Goal: Information Seeking & Learning: Learn about a topic

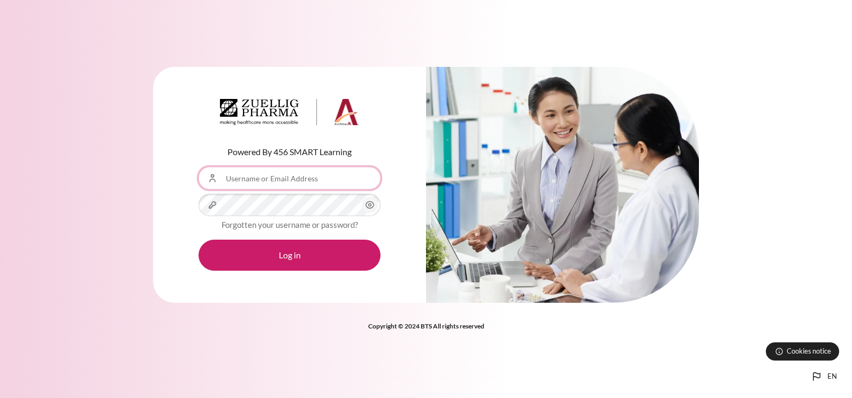
click at [269, 173] on input "Username or Email Address" at bounding box center [289, 178] width 182 height 22
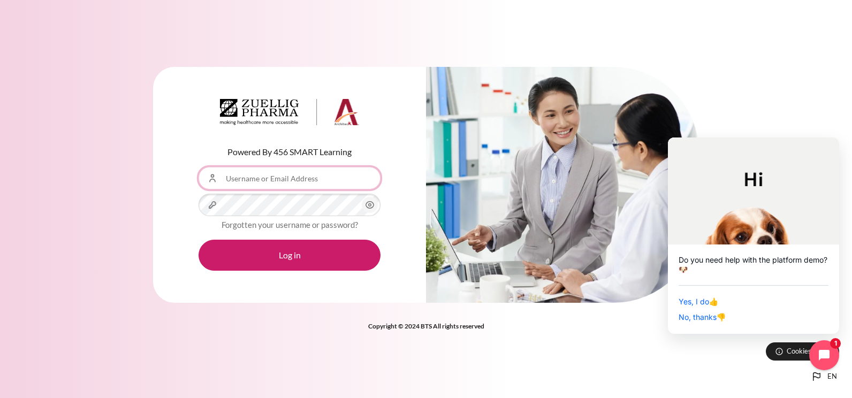
type input "[EMAIL_ADDRESS][DOMAIN_NAME]"
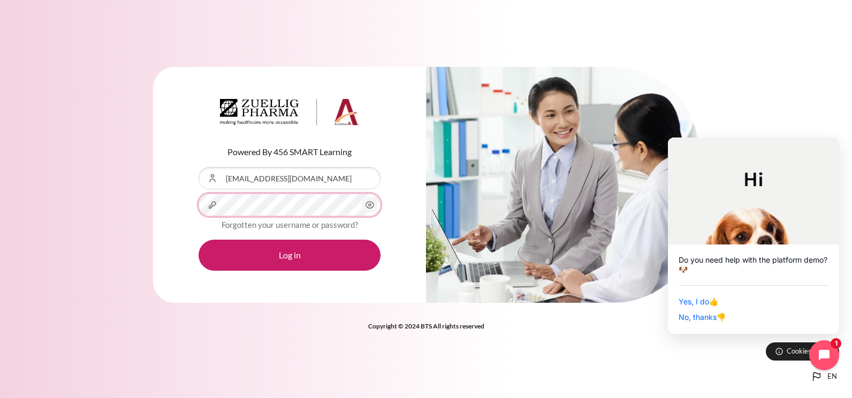
click at [198, 240] on button "Log in" at bounding box center [289, 255] width 182 height 31
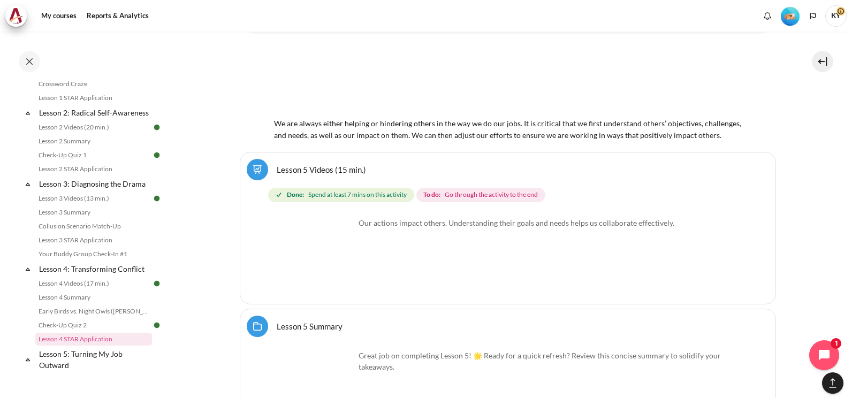
scroll to position [303, 0]
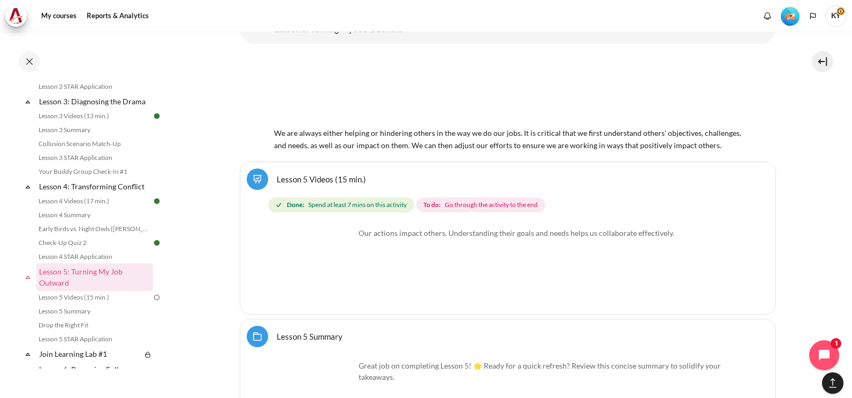
click at [307, 184] on link "Lesson 5 Videos (15 min.)" at bounding box center [321, 179] width 89 height 10
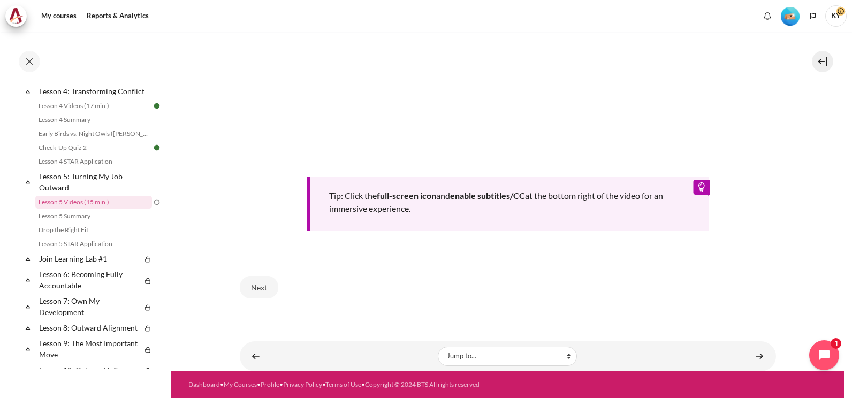
scroll to position [459, 0]
drag, startPoint x: 245, startPoint y: 286, endPoint x: 251, endPoint y: 286, distance: 6.4
click at [246, 286] on button "Next" at bounding box center [259, 287] width 39 height 22
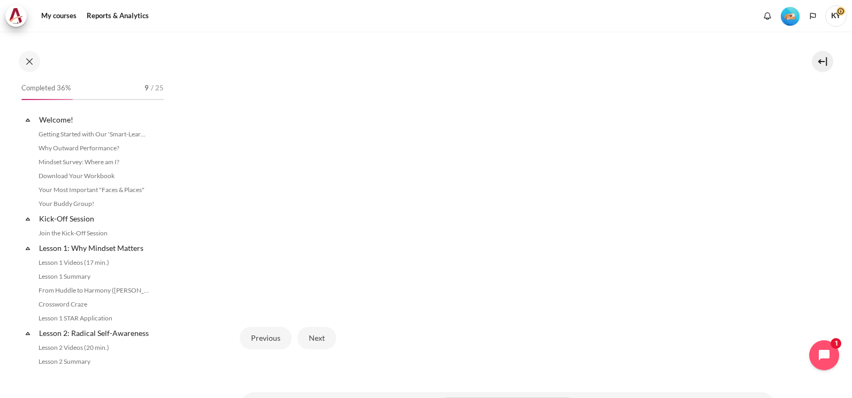
scroll to position [398, 0]
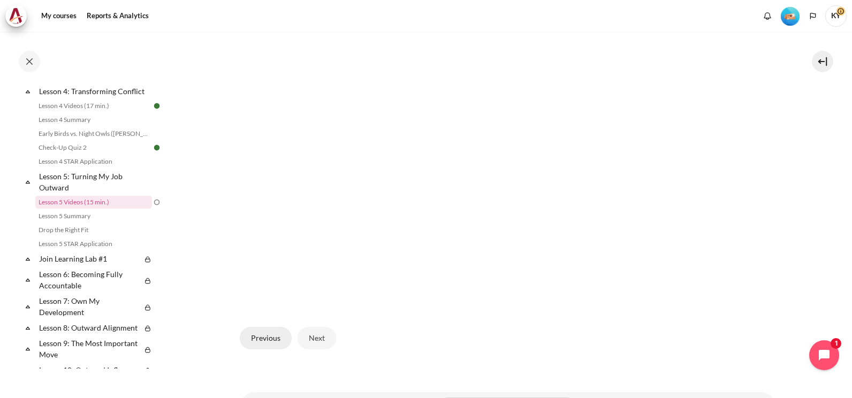
click at [269, 333] on button "Previous" at bounding box center [266, 338] width 52 height 22
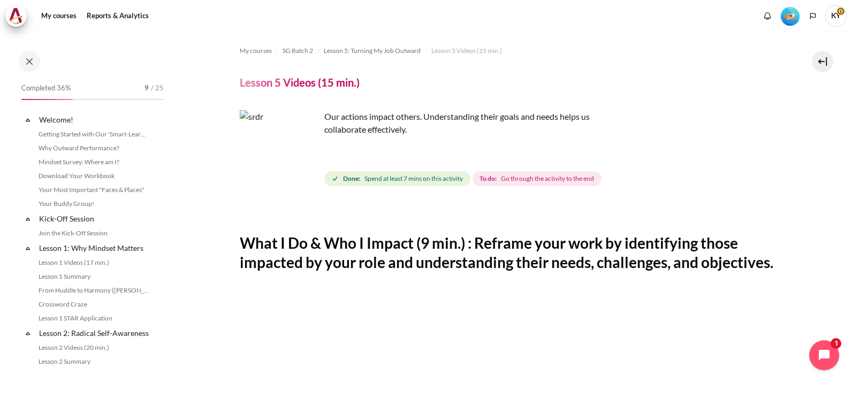
scroll to position [398, 0]
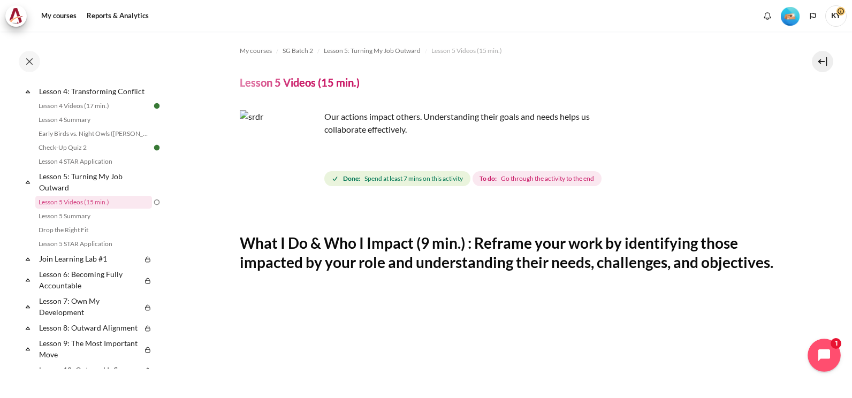
click at [832, 347] on button "Open chat widget" at bounding box center [823, 355] width 33 height 33
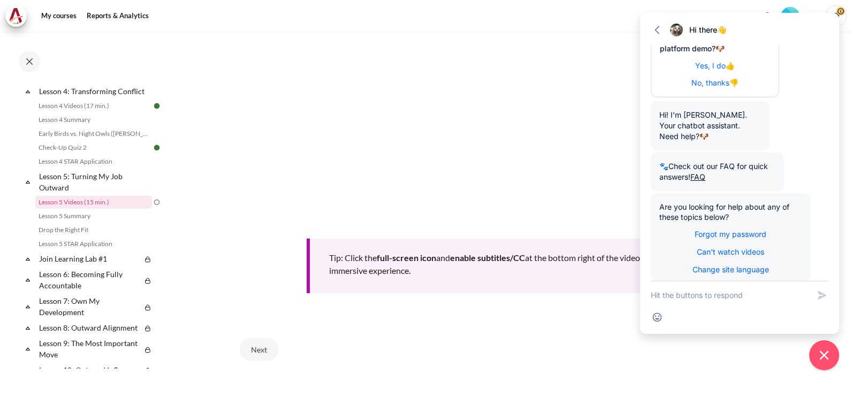
scroll to position [357, 0]
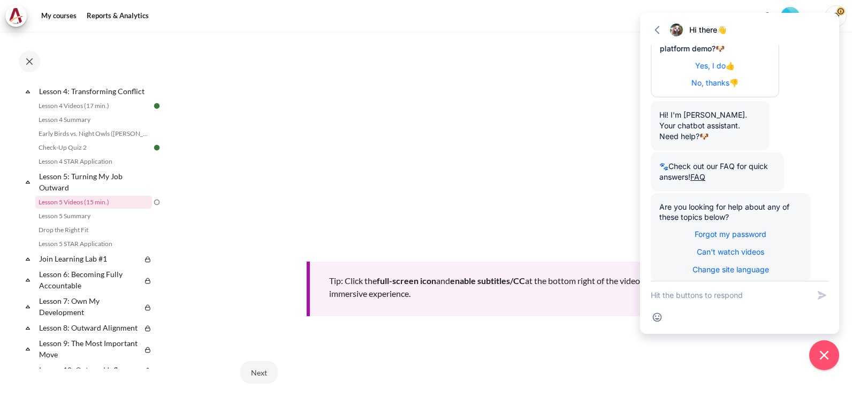
click at [702, 299] on textarea "New message" at bounding box center [730, 295] width 158 height 28
type textarea "I cannot watch the video"
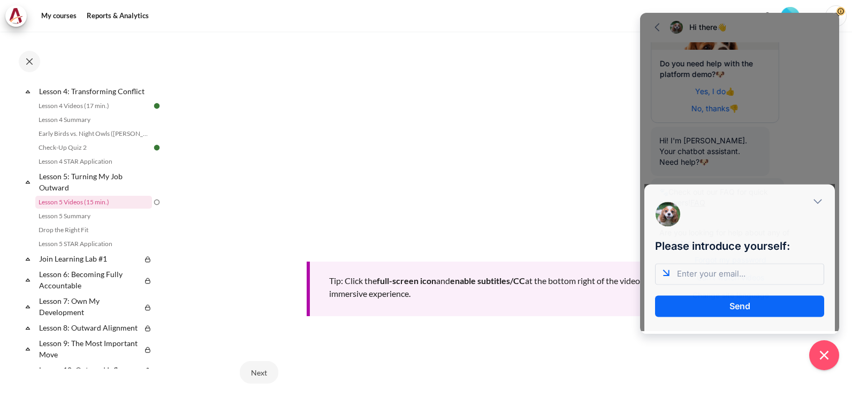
scroll to position [0, 0]
click at [744, 275] on input "email" at bounding box center [739, 273] width 169 height 21
type input "[EMAIL_ADDRESS][DOMAIN_NAME]"
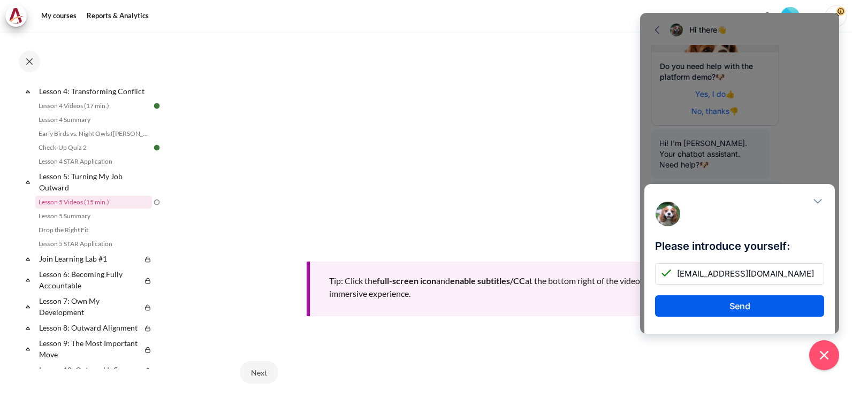
click at [744, 307] on button "Send" at bounding box center [739, 305] width 169 height 21
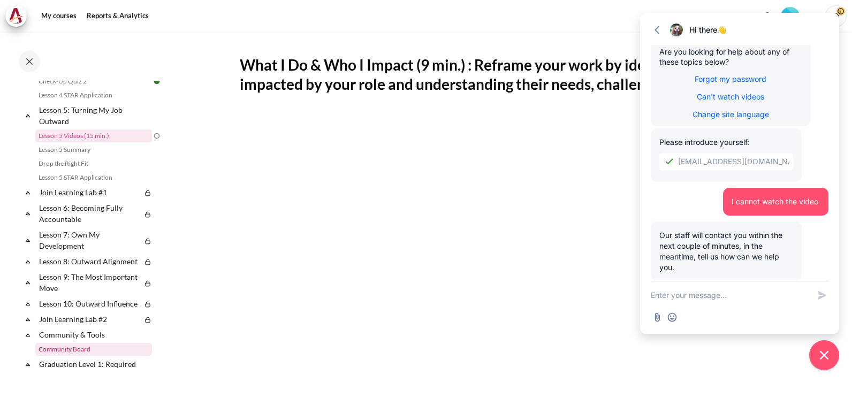
scroll to position [385, 0]
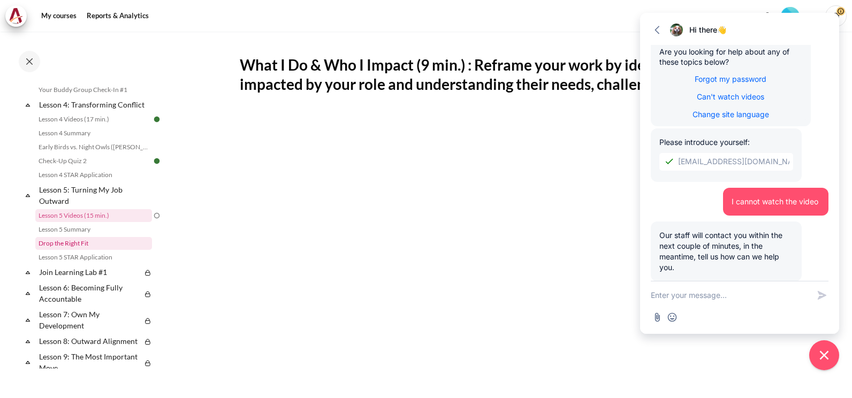
click at [86, 250] on link "Drop the Right Fit" at bounding box center [93, 243] width 117 height 13
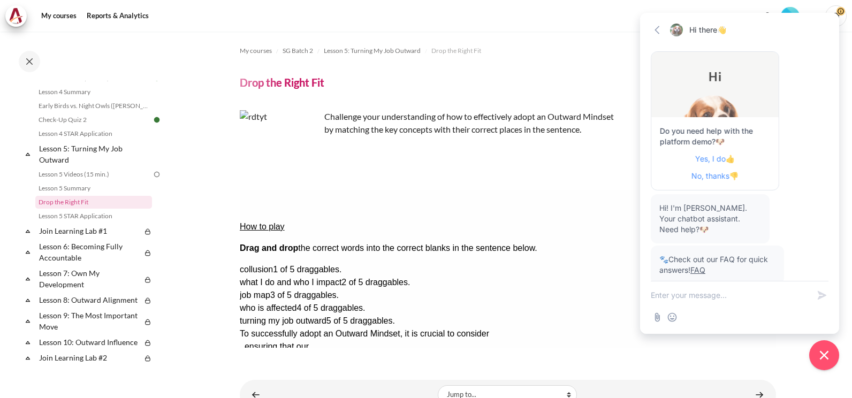
scroll to position [248, 0]
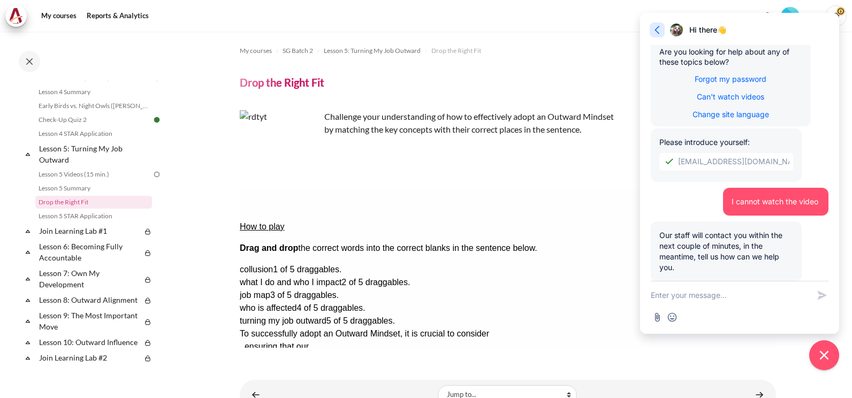
click at [651, 27] on button "Go back" at bounding box center [657, 29] width 15 height 15
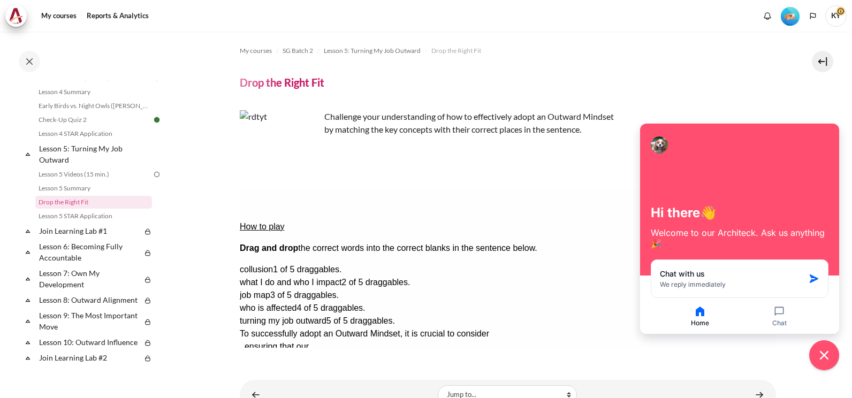
click at [771, 77] on section "My courses SG Batch 2 Lesson 5: Turning My Job Outward Drop the Right Fit Drop …" at bounding box center [507, 221] width 673 height 378
click at [78, 181] on link "Lesson 5 Videos (15 min.)" at bounding box center [93, 174] width 117 height 13
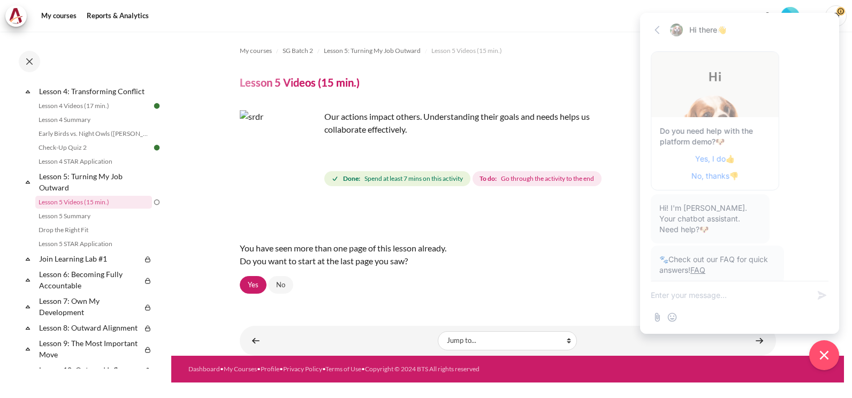
scroll to position [248, 0]
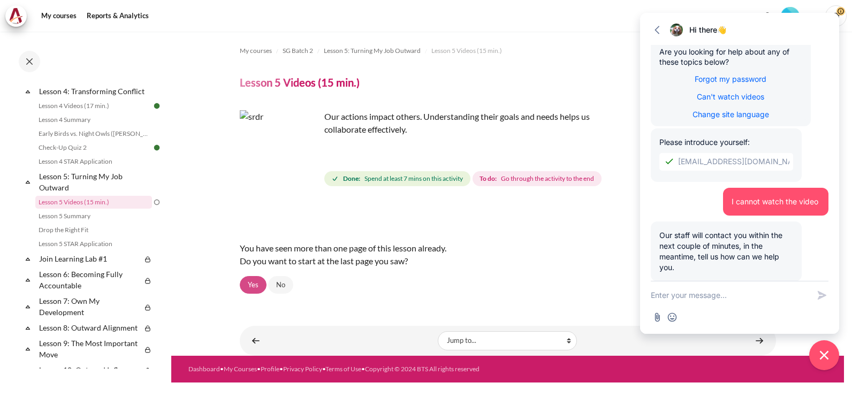
click at [254, 282] on link "Yes" at bounding box center [253, 285] width 27 height 18
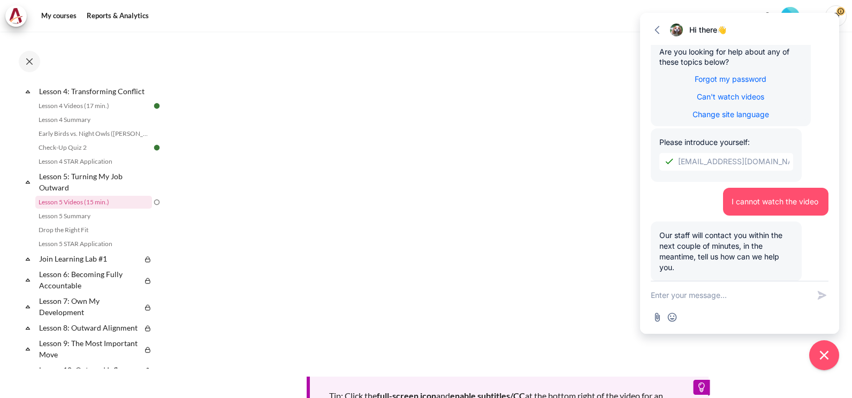
scroll to position [268, 0]
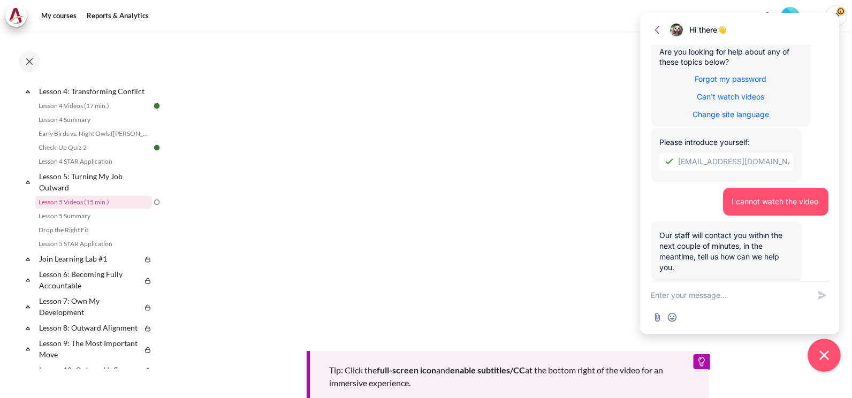
click at [829, 362] on icon "Close chat widget" at bounding box center [824, 355] width 17 height 17
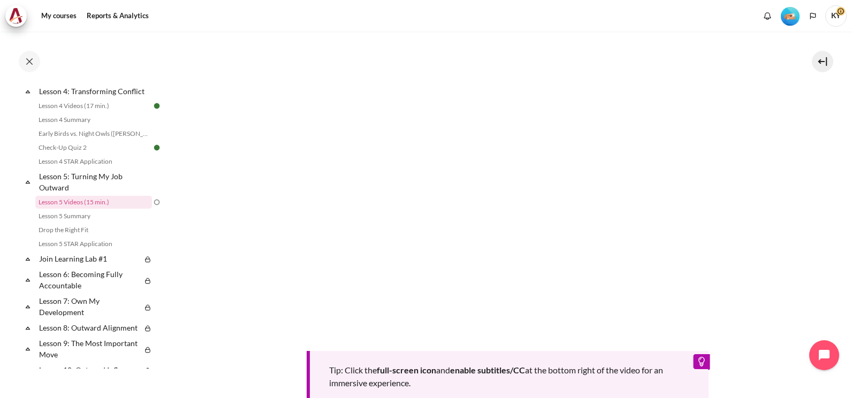
scroll to position [446, 0]
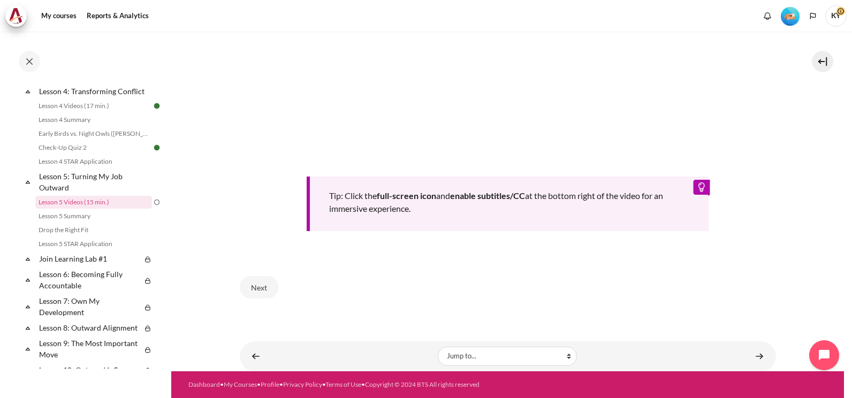
click at [496, 201] on b "enable subtitles/CC" at bounding box center [487, 195] width 75 height 10
click at [562, 366] on select "Jump to... Getting Started with Our 'Smart-Learning' Platform Why Outward Perfo…" at bounding box center [507, 356] width 139 height 19
click at [563, 366] on select "Jump to... Getting Started with Our 'Smart-Learning' Platform Why Outward Perfo…" at bounding box center [507, 356] width 139 height 19
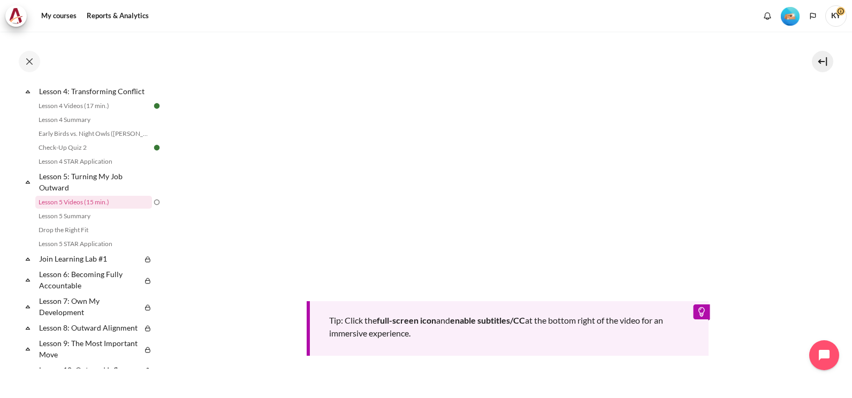
scroll to position [178, 0]
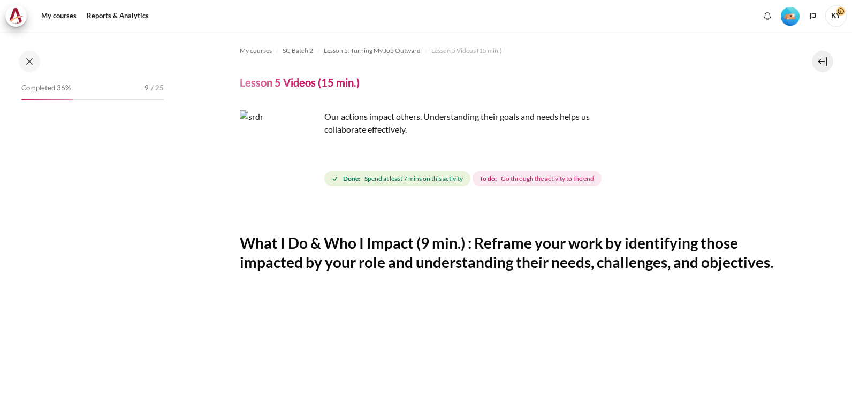
scroll to position [398, 0]
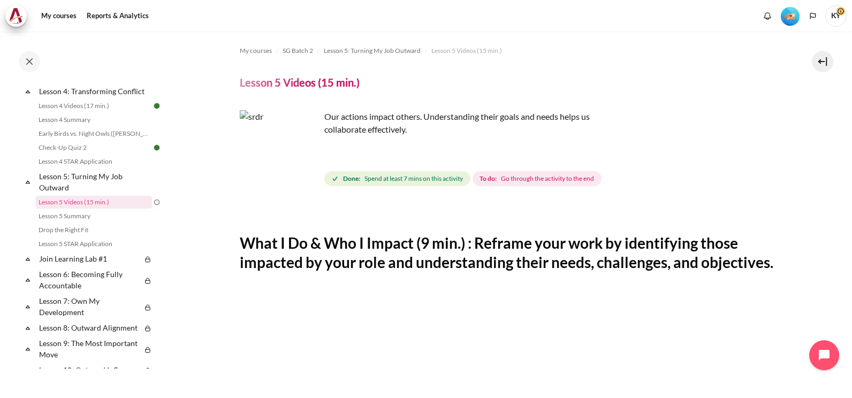
click at [308, 171] on img "Content" at bounding box center [280, 150] width 80 height 80
click at [309, 171] on img "Content" at bounding box center [280, 150] width 80 height 80
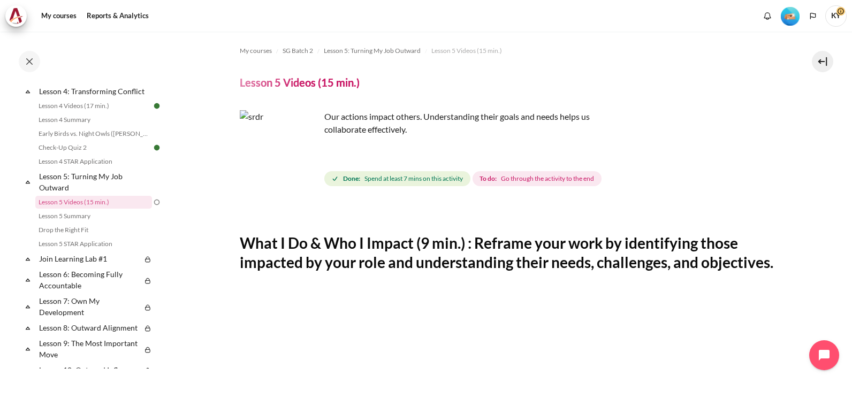
click at [309, 171] on img "Content" at bounding box center [280, 150] width 80 height 80
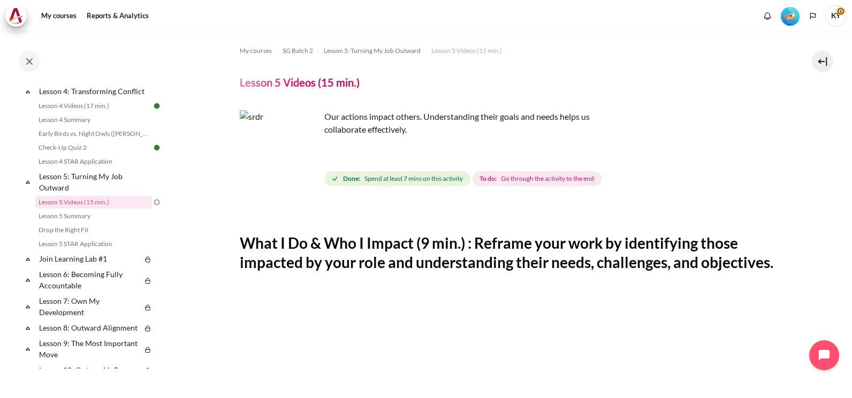
click at [309, 171] on img "Content" at bounding box center [280, 150] width 80 height 80
click at [308, 171] on img "Content" at bounding box center [280, 150] width 80 height 80
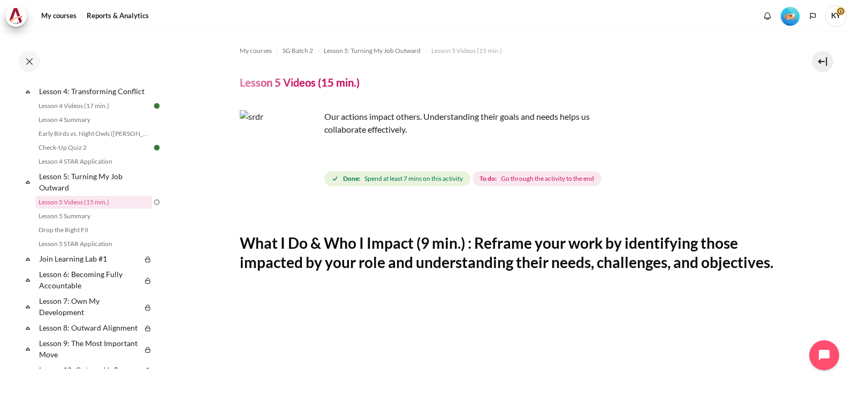
click at [308, 171] on img "Content" at bounding box center [280, 150] width 80 height 80
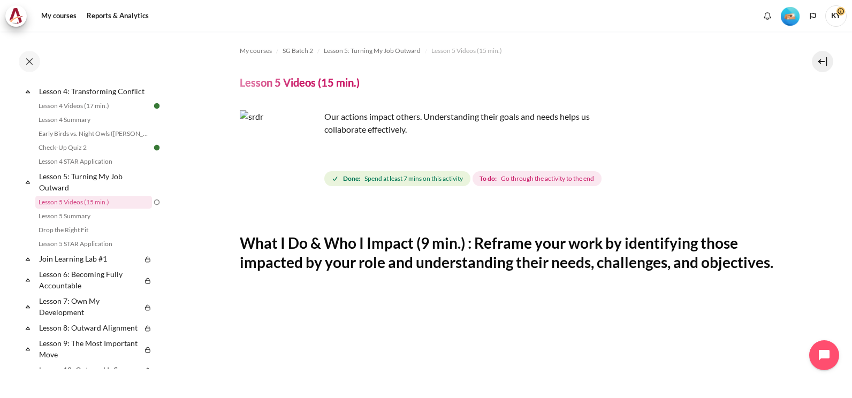
scroll to position [89, 0]
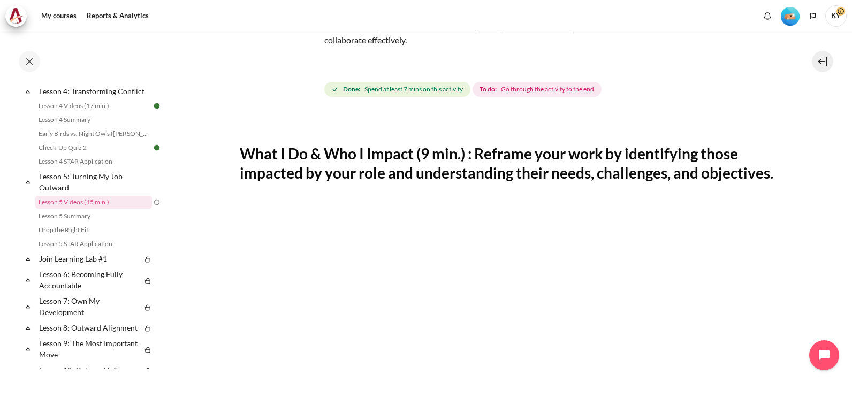
click at [302, 176] on h2 "What I Do & Who I Impact (9 min.) : Reframe your work by identifying those impa…" at bounding box center [508, 163] width 536 height 39
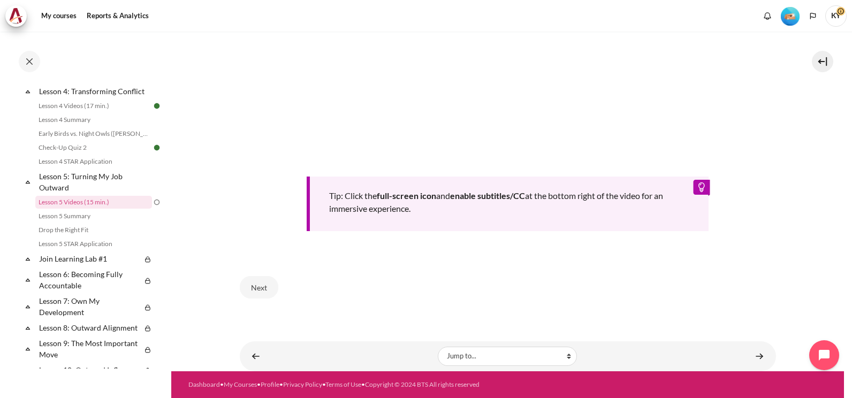
scroll to position [459, 0]
click at [748, 251] on div "Tip: Click the full-screen icon and enable subtitles/CC at the bottom right of …" at bounding box center [508, 53] width 536 height 425
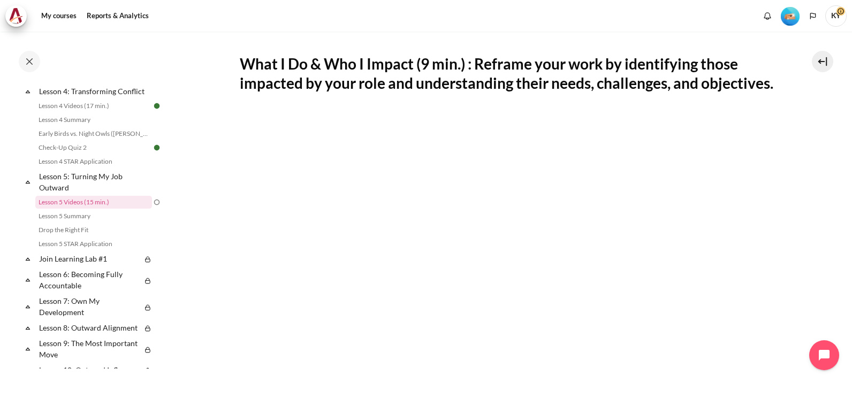
scroll to position [0, 0]
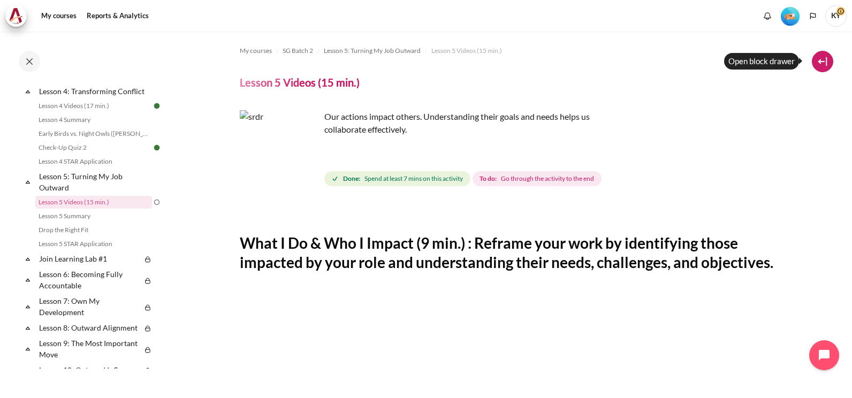
click at [825, 65] on button at bounding box center [822, 61] width 21 height 21
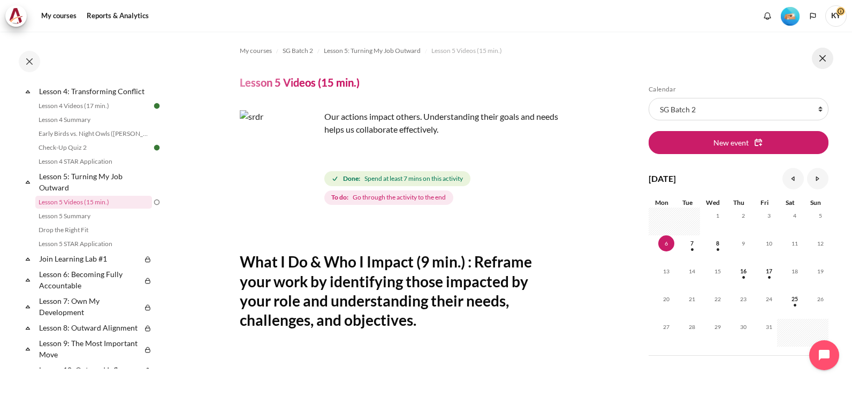
click at [826, 59] on button at bounding box center [822, 58] width 21 height 21
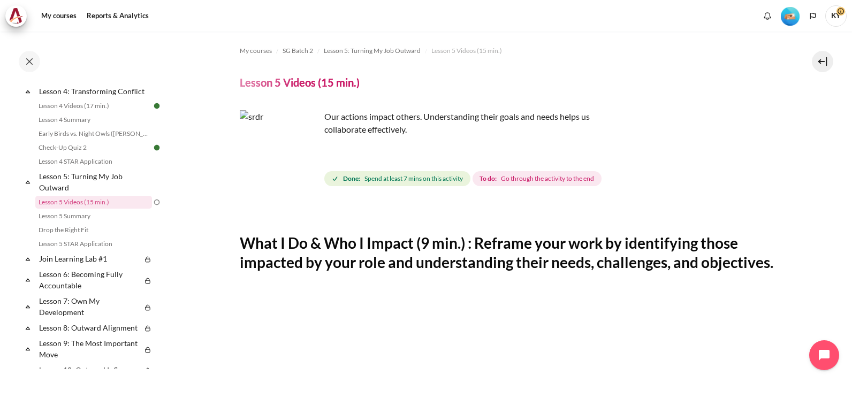
scroll to position [89, 0]
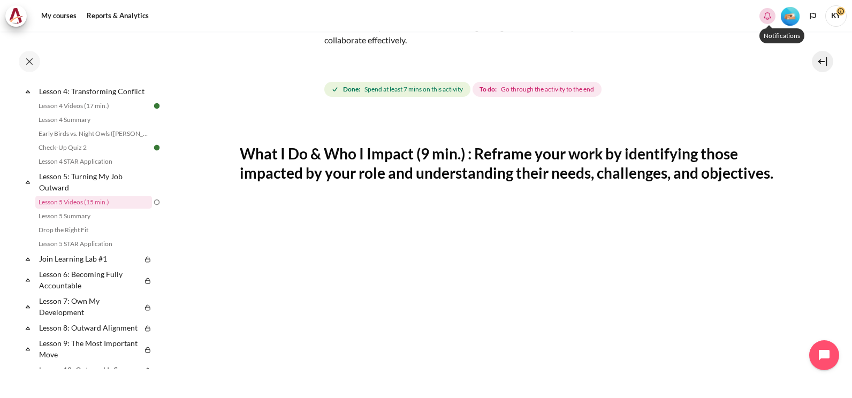
click at [770, 17] on icon "Show notification window with no new notifications" at bounding box center [767, 16] width 11 height 11
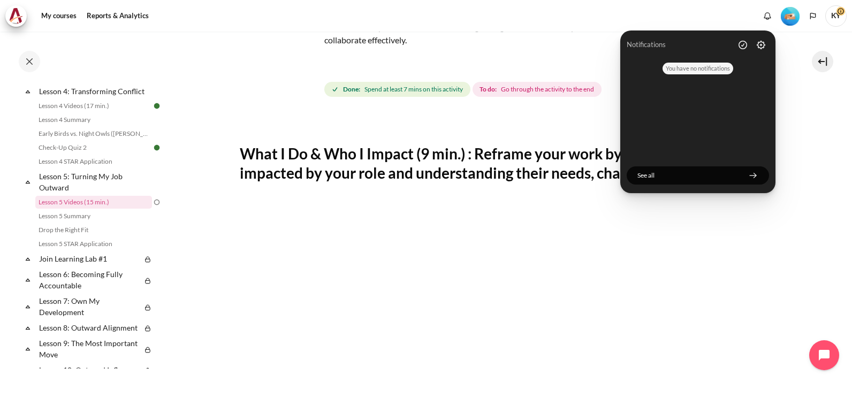
drag, startPoint x: 810, startPoint y: 26, endPoint x: 814, endPoint y: 17, distance: 10.3
click at [810, 25] on li "Bahasa Indonesia ‎(id)‎ Bahasa Melayu ‎(ms)‎ English ‎(en)‎ Tagalog ‎(tl)‎ ภาษา…" at bounding box center [813, 15] width 16 height 21
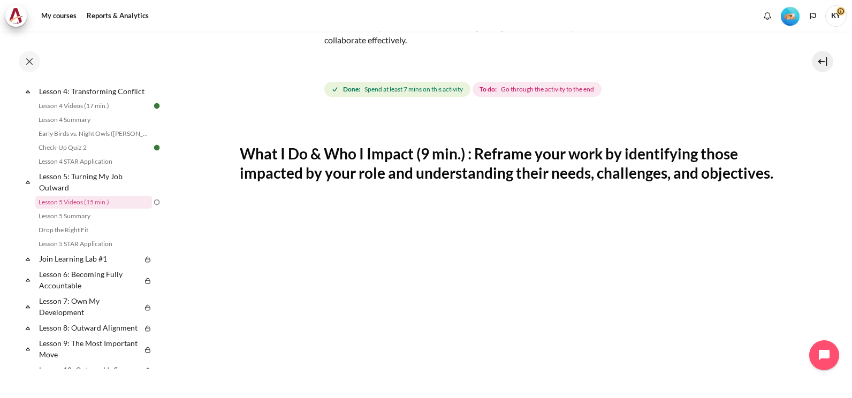
click at [845, 13] on span "KY" at bounding box center [835, 15] width 21 height 21
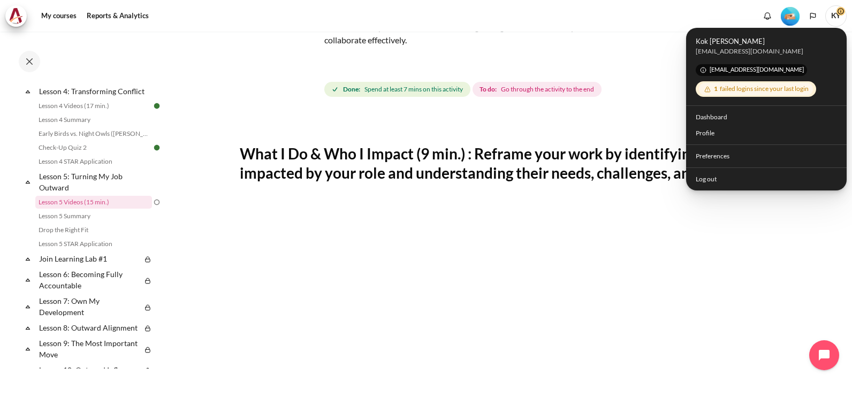
click at [785, 89] on div "1 failed logins since your last login" at bounding box center [756, 89] width 114 height 12
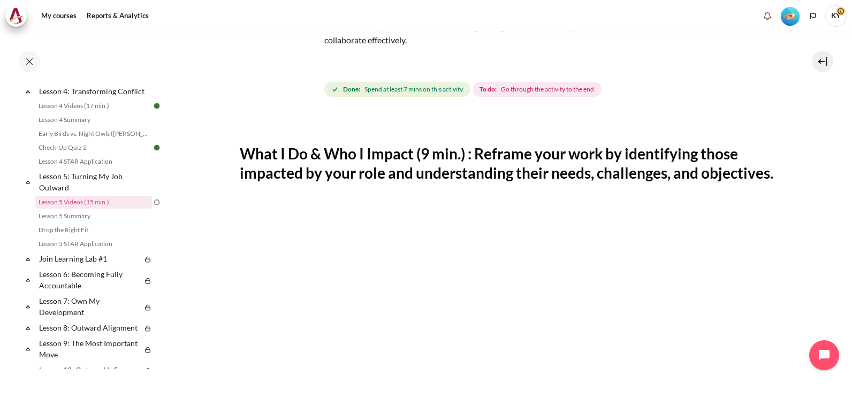
click at [829, 18] on span "KY" at bounding box center [835, 15] width 21 height 21
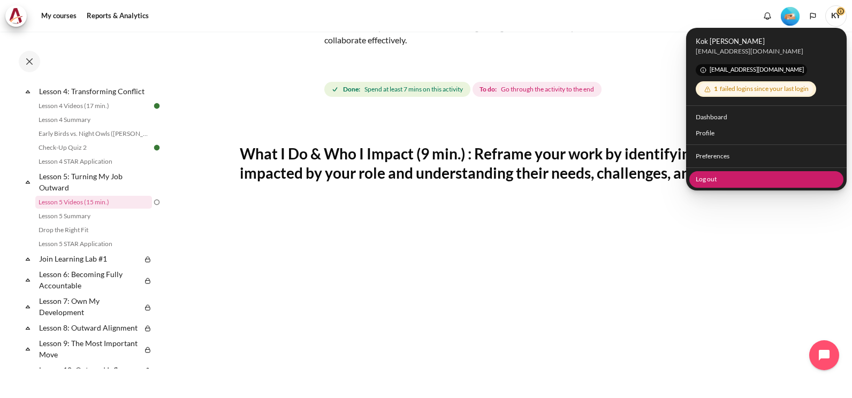
click at [713, 185] on link "Log out" at bounding box center [766, 179] width 155 height 17
